Goal: Obtain resource: Download file/media

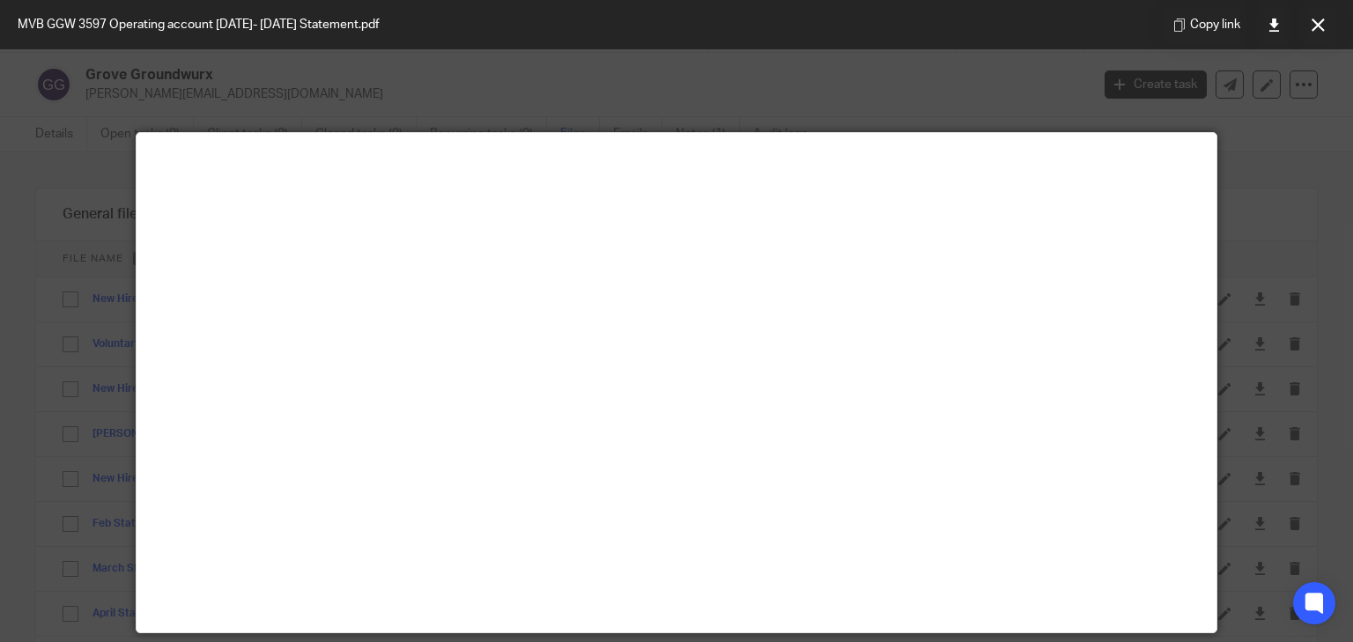
scroll to position [12658, 0]
click at [1312, 25] on icon at bounding box center [1317, 24] width 13 height 13
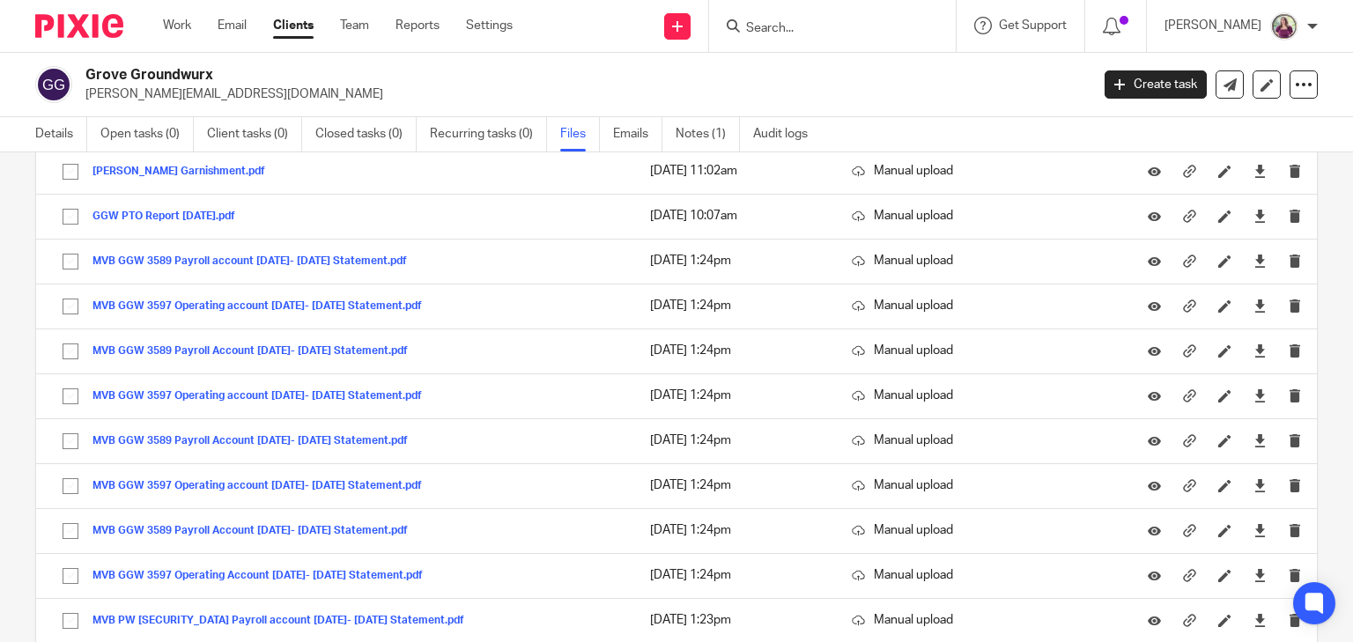
click at [896, 92] on p "[PERSON_NAME][EMAIL_ADDRESS][DOMAIN_NAME]" at bounding box center [581, 94] width 992 height 18
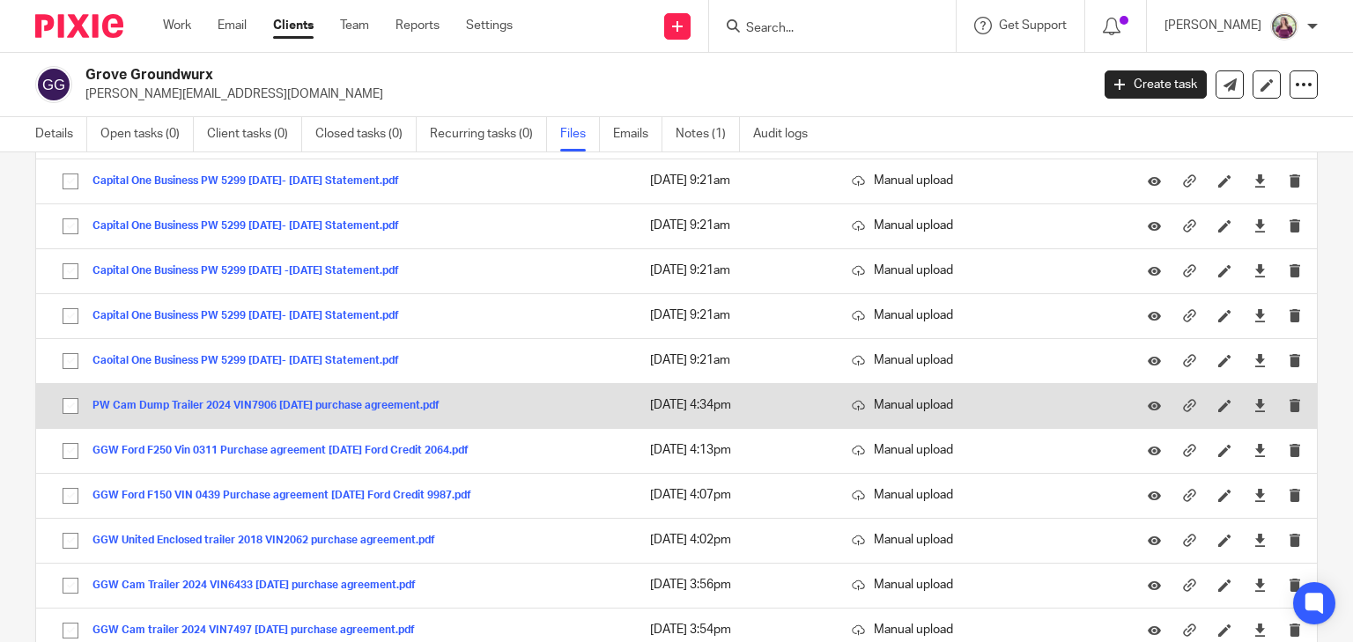
click at [273, 402] on button "PW Cam Dump Trailer 2024 VIN7906 [DATE] purchase agreement.pdf" at bounding box center [272, 406] width 360 height 12
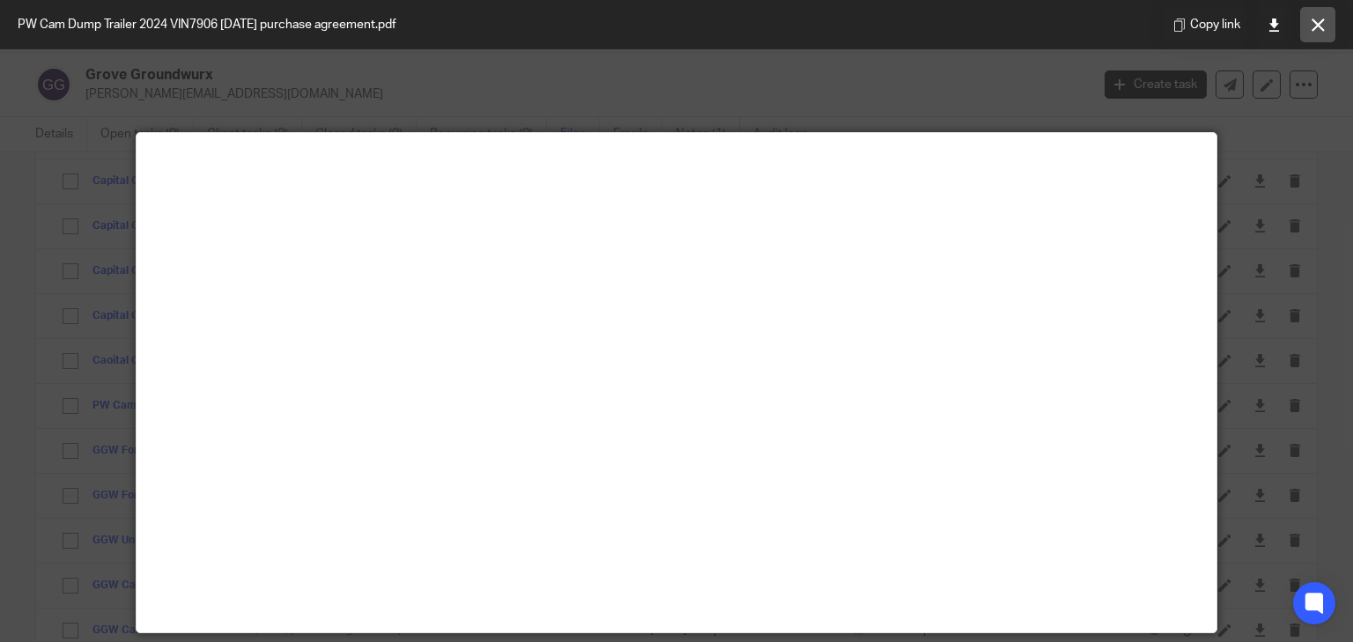
click at [1316, 33] on button at bounding box center [1317, 24] width 35 height 35
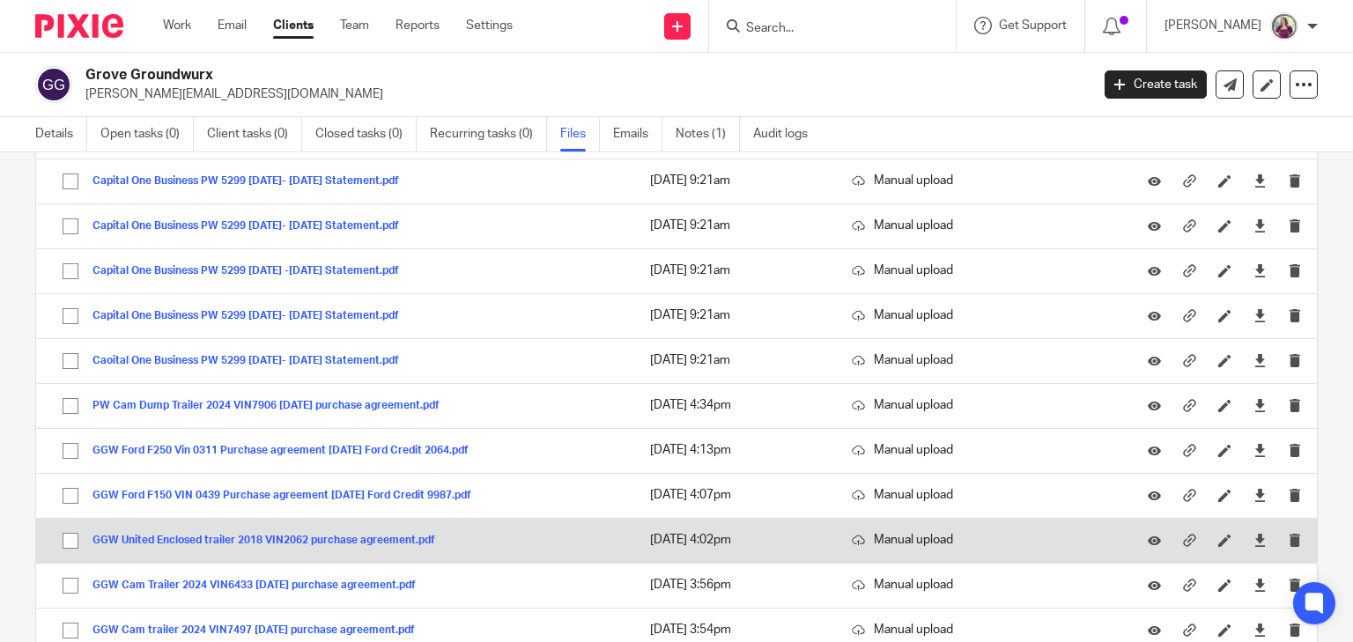
click at [373, 535] on button "GGW United Enclosed trailer 2018 VIN2062 purchase agreement.pdf" at bounding box center [270, 541] width 356 height 12
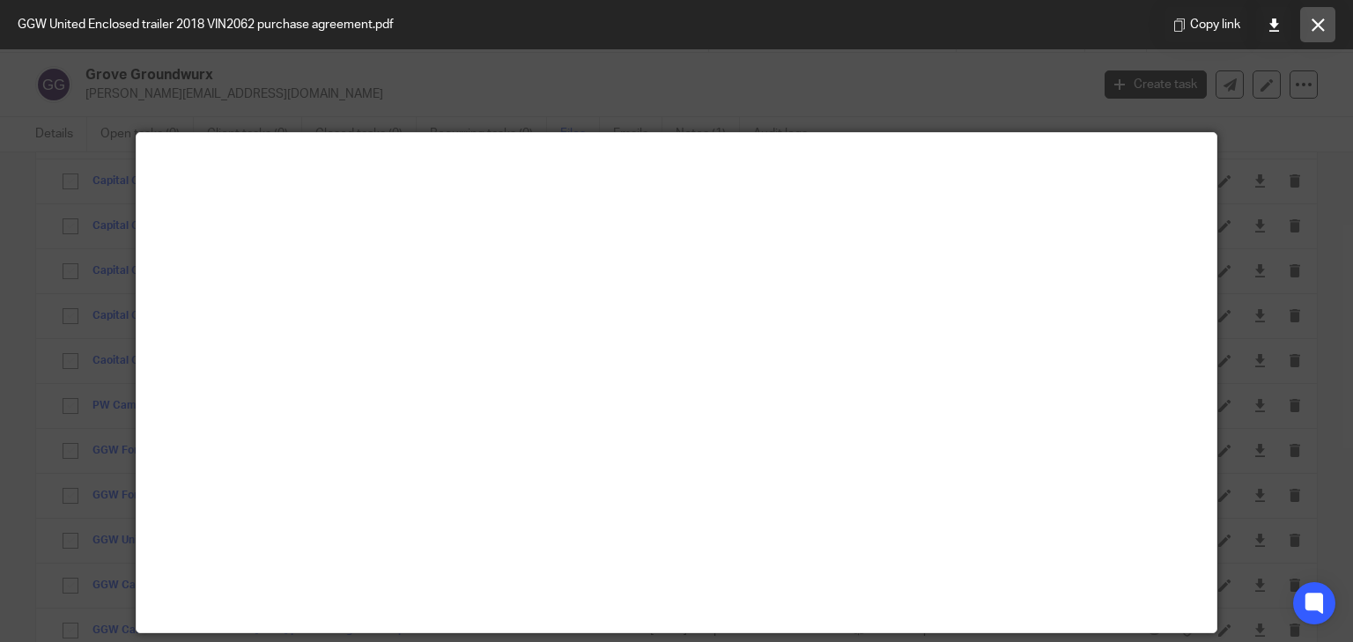
click at [1320, 30] on icon at bounding box center [1317, 24] width 13 height 13
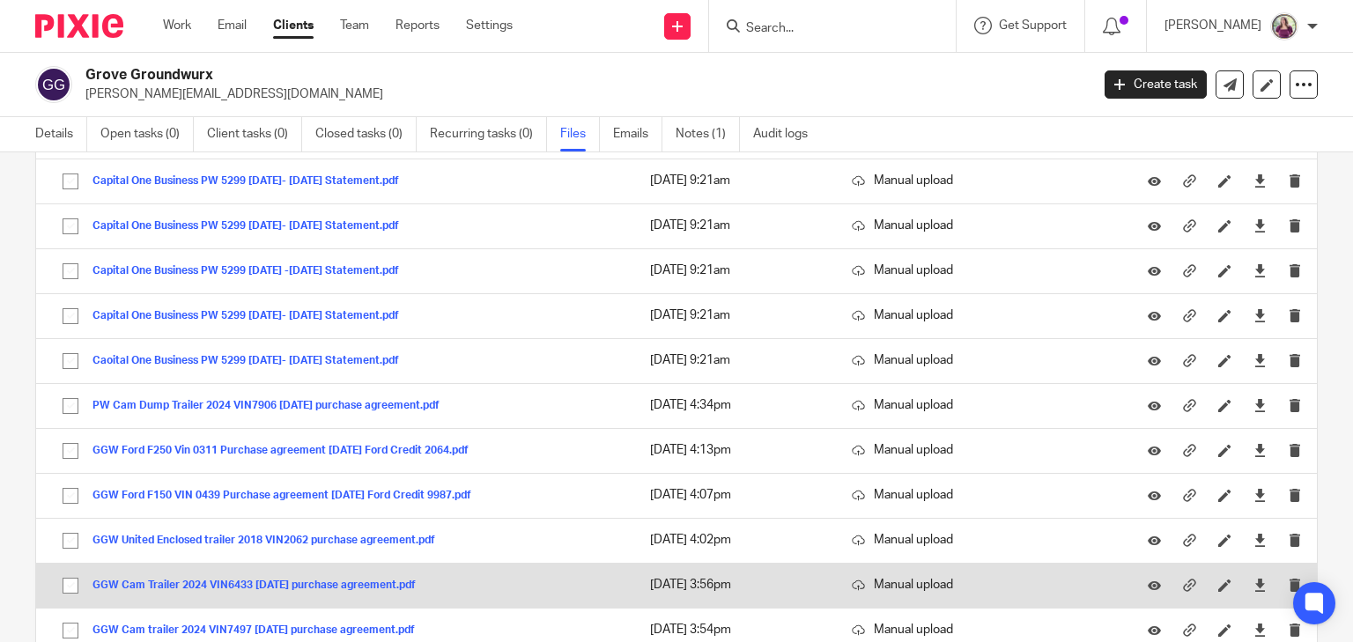
click at [396, 579] on button "GGW Cam Trailer 2024 VIN6433 [DATE] purchase agreement.pdf" at bounding box center [260, 585] width 336 height 12
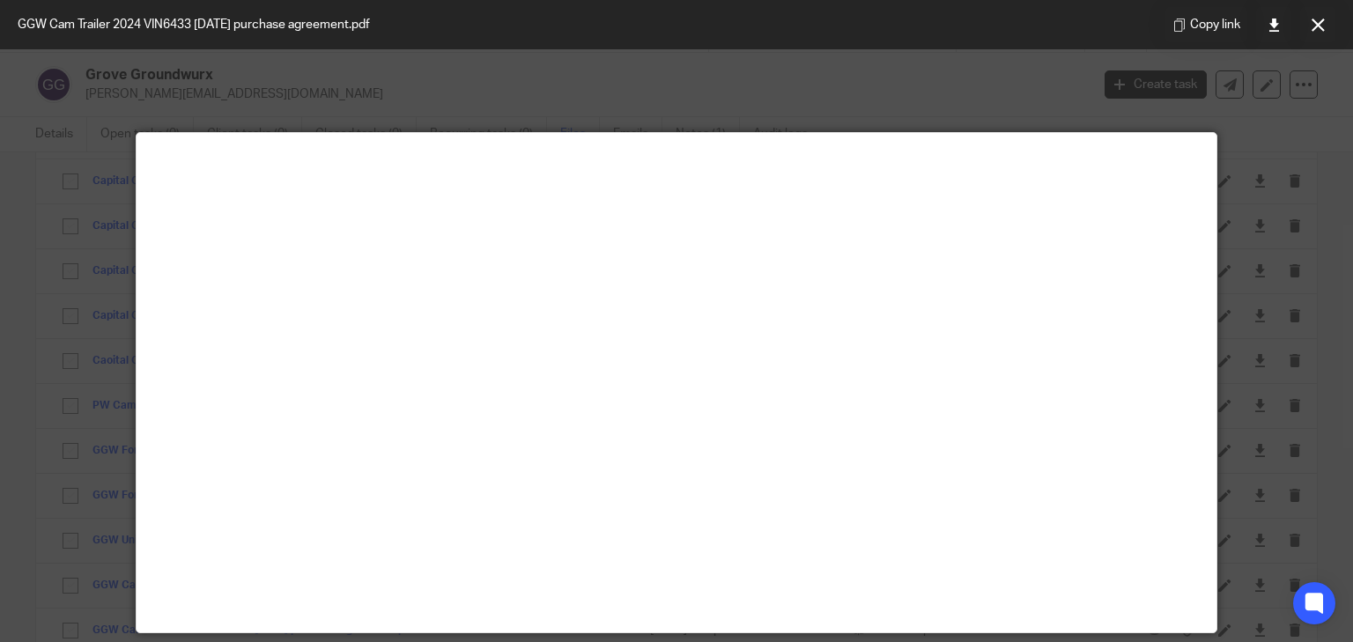
click at [1317, 27] on icon at bounding box center [1317, 24] width 13 height 13
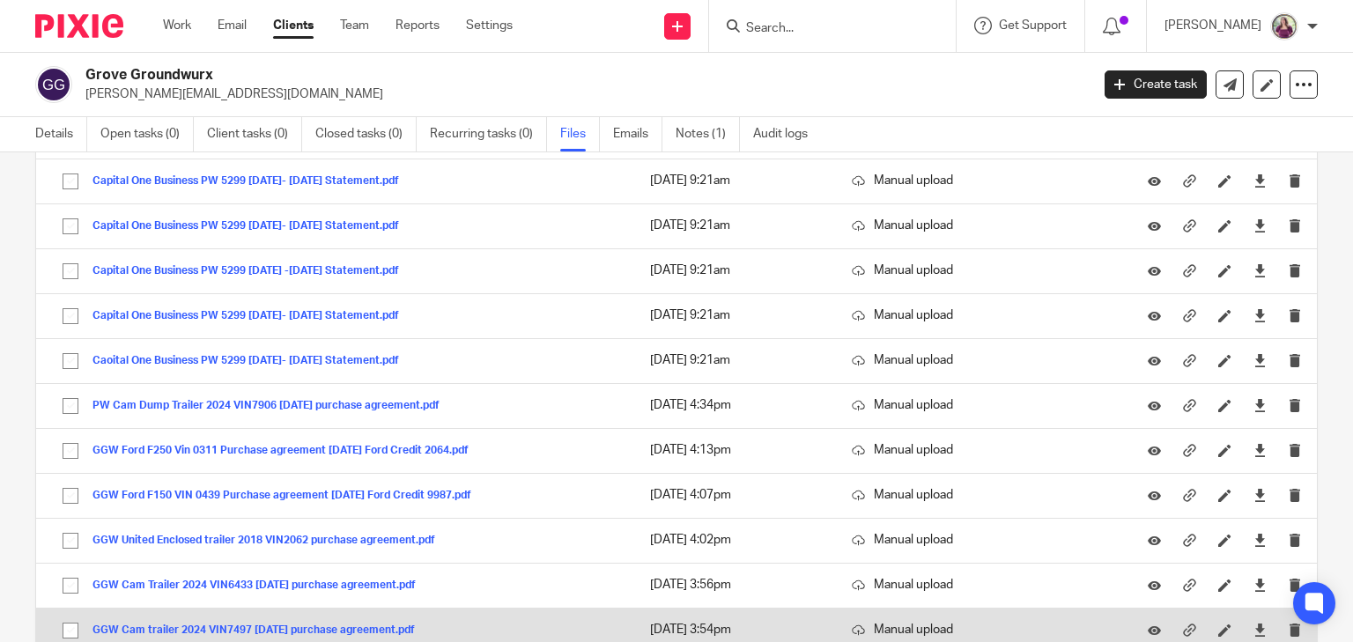
click at [303, 624] on button "GGW Cam trailer 2024 VIN7497 [DATE] purchase agreement.pdf" at bounding box center [260, 630] width 336 height 12
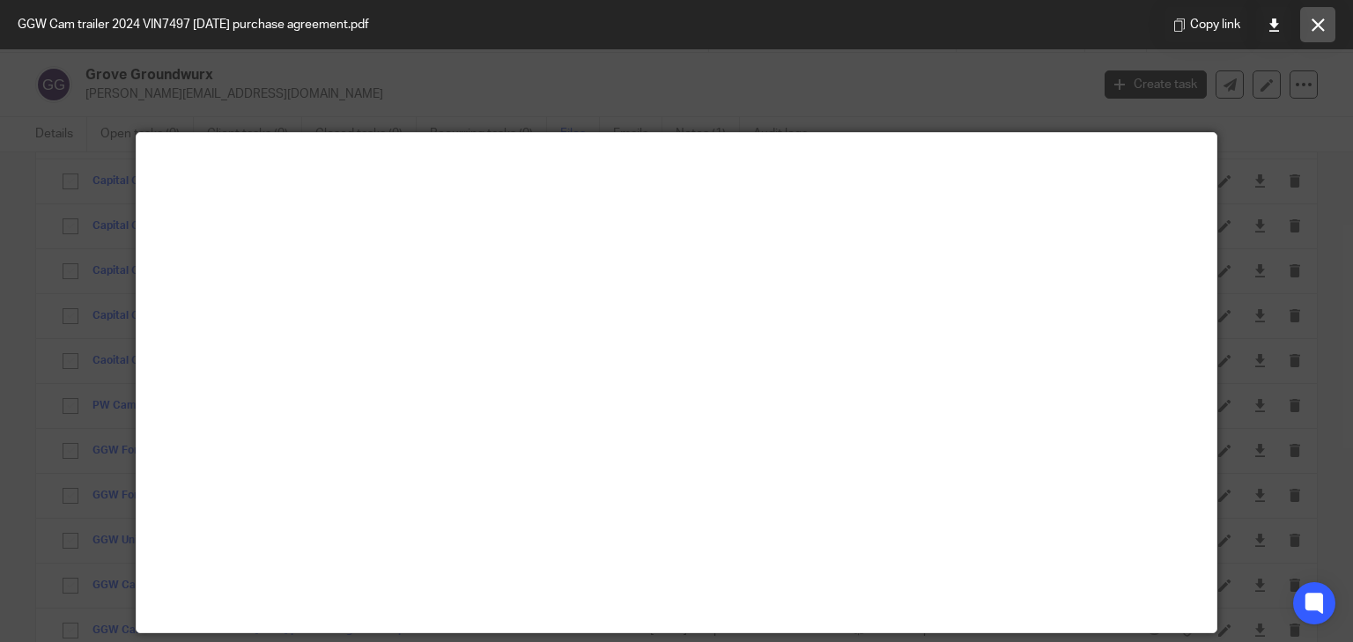
click at [1319, 29] on icon at bounding box center [1317, 24] width 13 height 13
